Goal: Task Accomplishment & Management: Complete application form

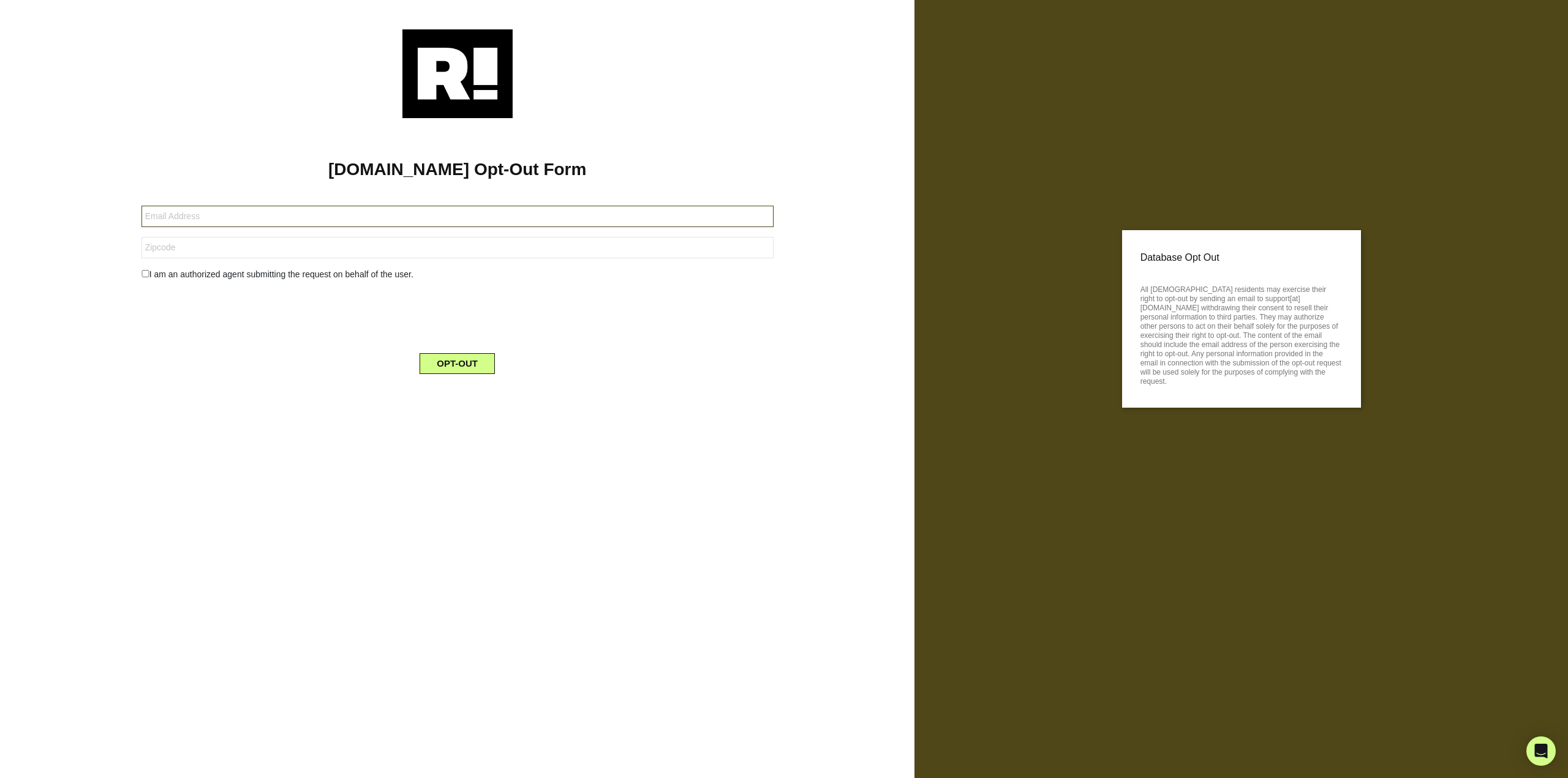
click at [333, 213] on input "text" at bounding box center [458, 216] width 632 height 22
type input "[EMAIL_ADDRESS][DOMAIN_NAME]"
click at [196, 239] on input "94583-2143" at bounding box center [458, 247] width 632 height 22
type input "94583"
click at [176, 347] on div "OPT-OUT" at bounding box center [458, 356] width 651 height 35
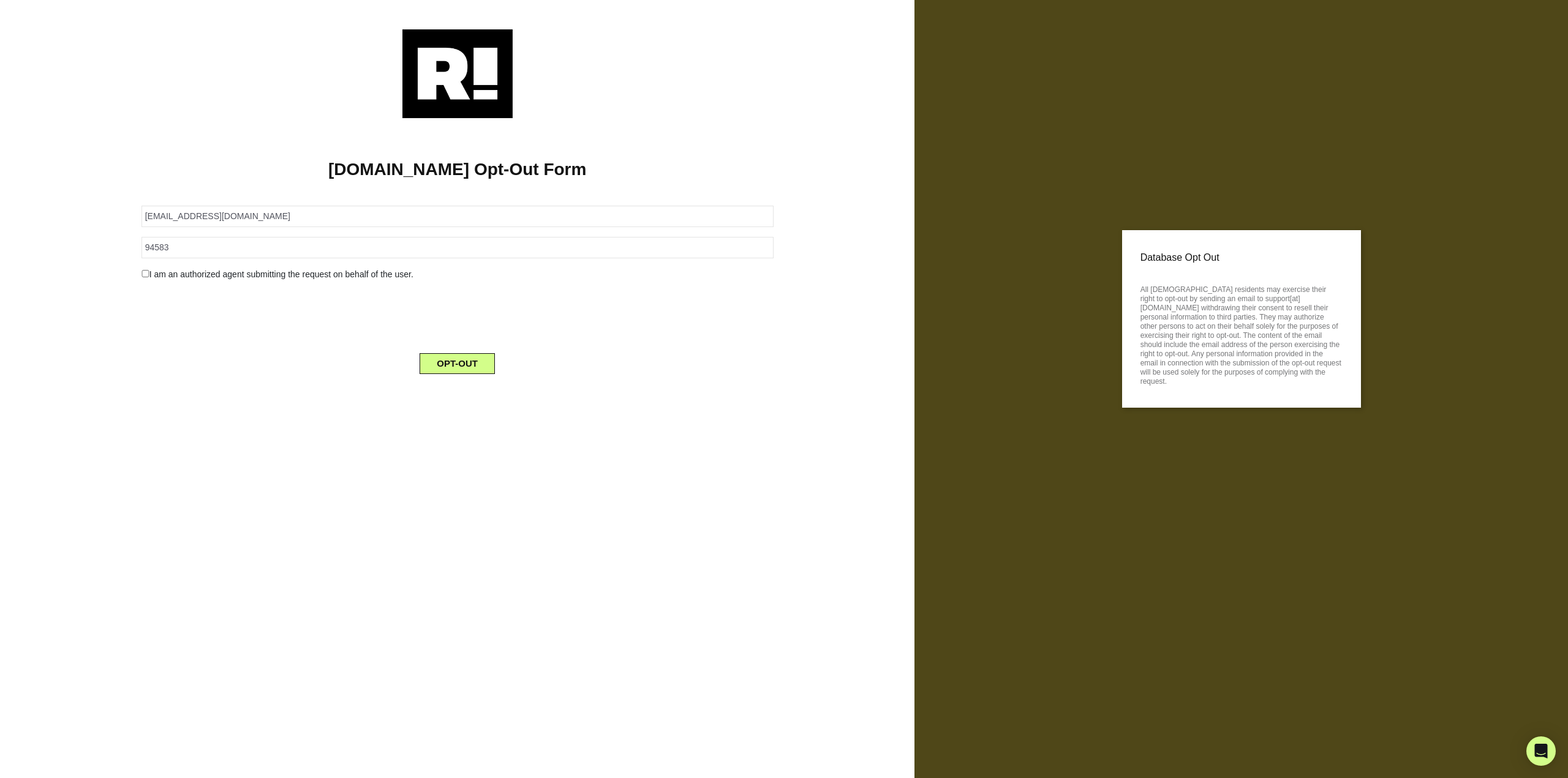
click at [183, 275] on div "I am an authorized agent submitting the request on behalf of the user." at bounding box center [458, 275] width 651 height 13
click at [233, 273] on div "I am an authorized agent submitting the request on behalf of the user." at bounding box center [458, 275] width 651 height 13
click at [427, 362] on button "OPT-OUT" at bounding box center [457, 363] width 75 height 21
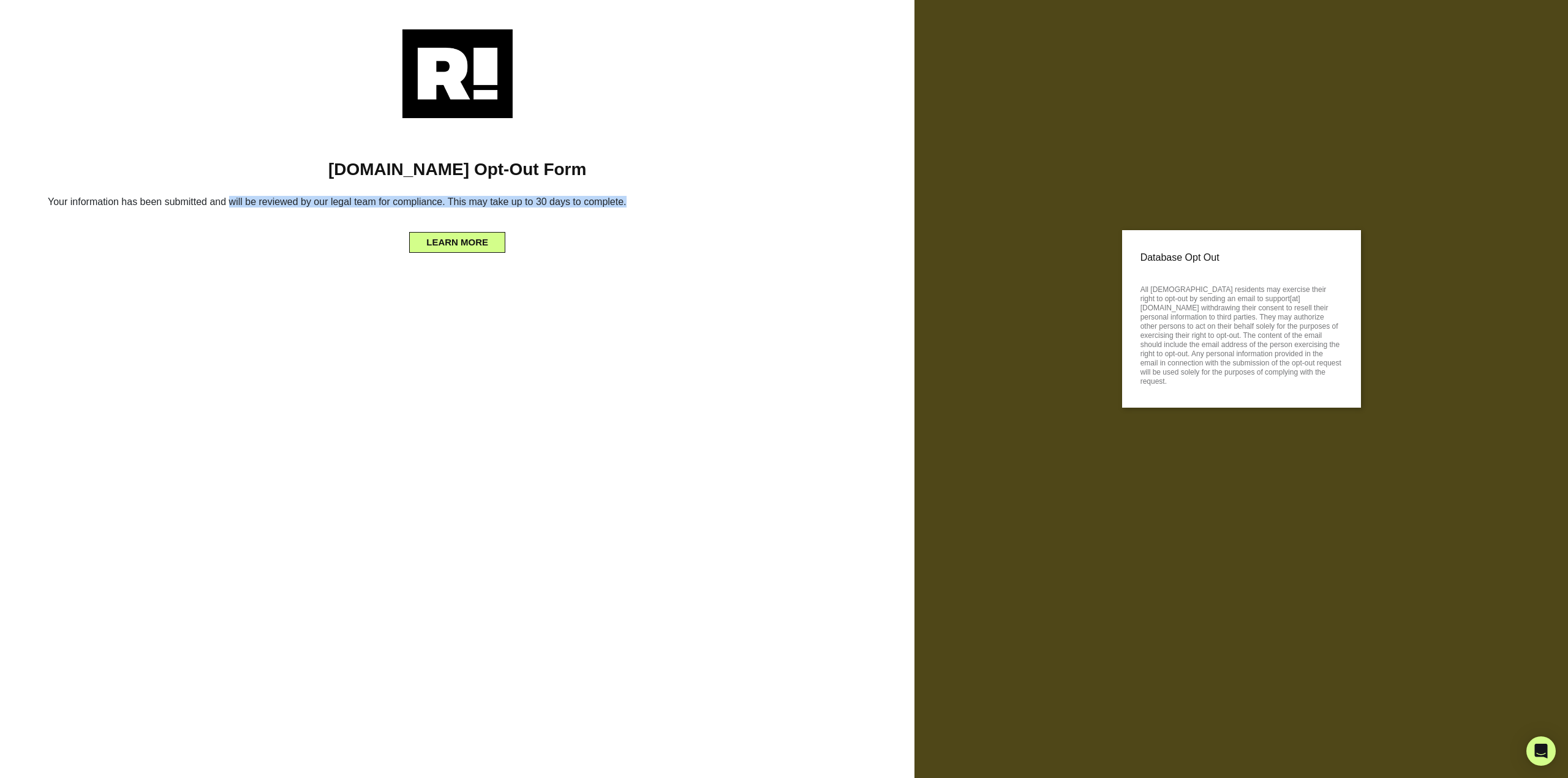
drag, startPoint x: 231, startPoint y: 204, endPoint x: 634, endPoint y: 205, distance: 403.0
click at [632, 205] on h6 "Your information has been submitted and will be reviewed by our legal team for …" at bounding box center [457, 204] width 877 height 27
click at [635, 205] on h6 "Your information has been submitted and will be reviewed by our legal team for …" at bounding box center [457, 204] width 877 height 27
